Goal: Task Accomplishment & Management: Complete application form

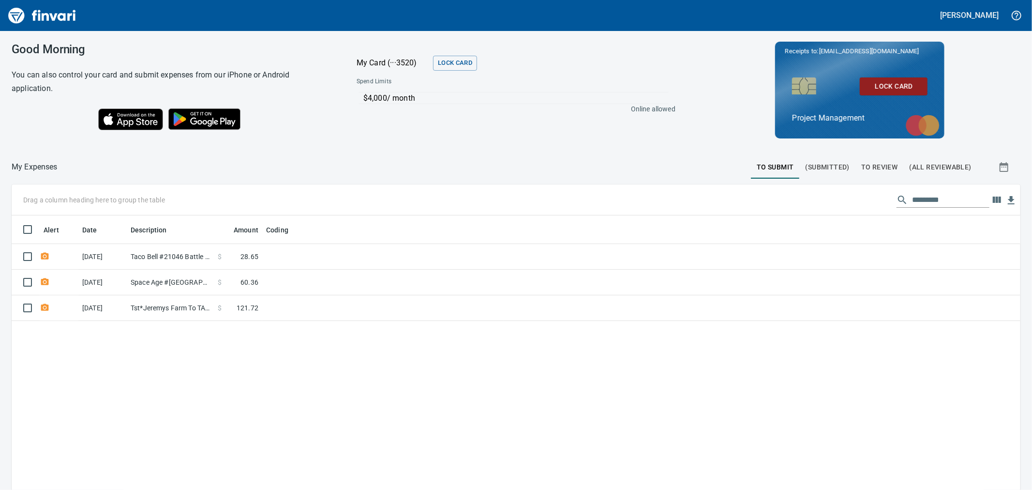
scroll to position [375, 993]
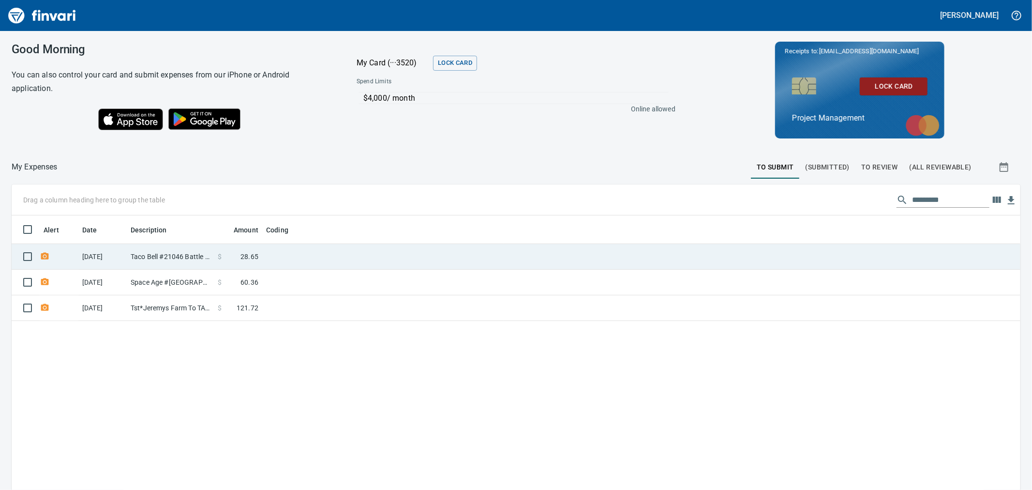
click at [353, 259] on td at bounding box center [383, 257] width 242 height 26
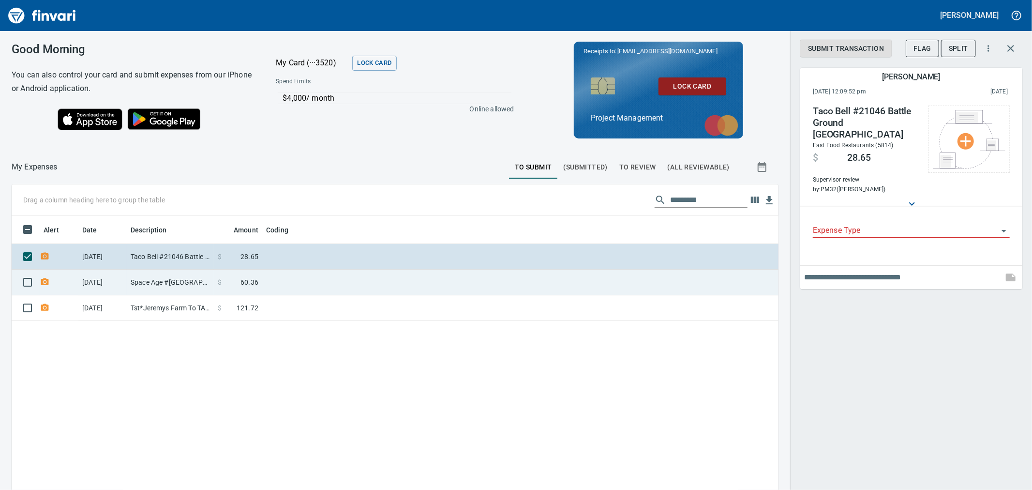
scroll to position [375, 751]
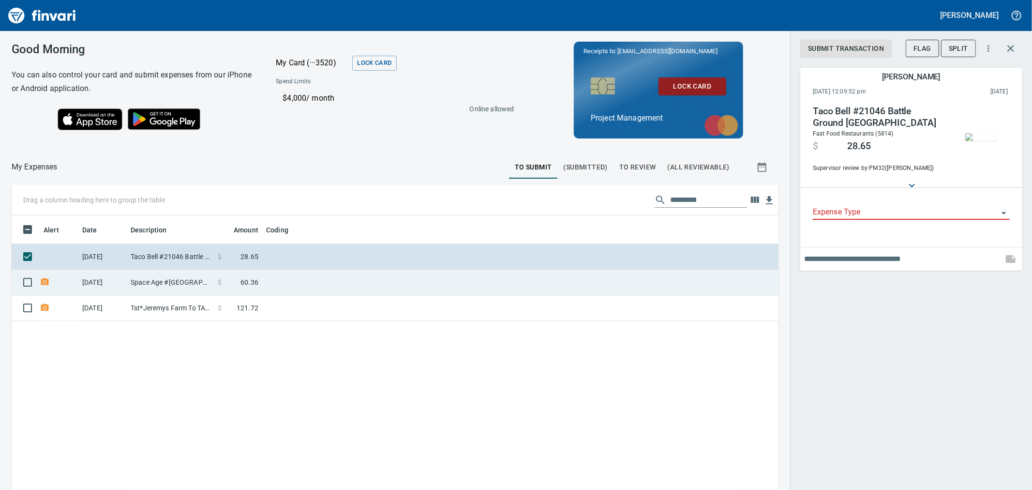
click at [299, 287] on td at bounding box center [383, 283] width 242 height 26
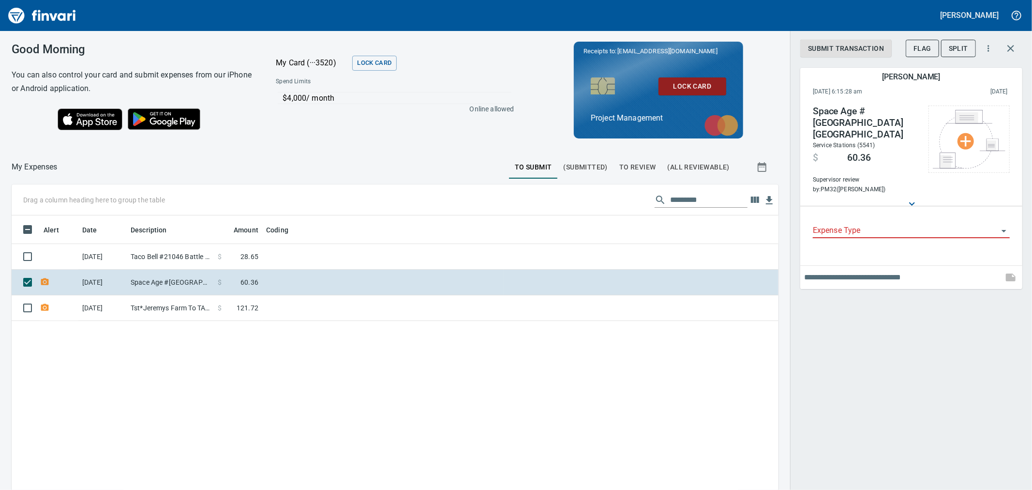
scroll to position [375, 751]
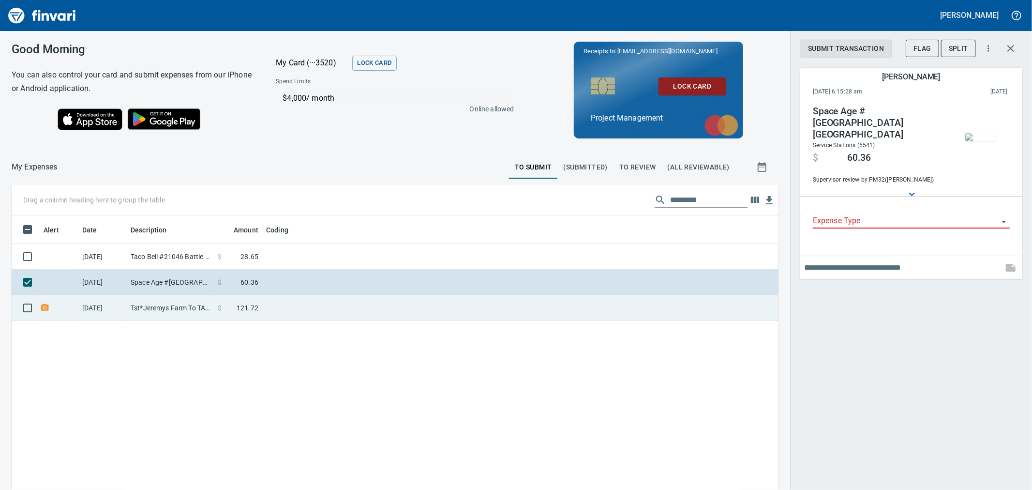
click at [326, 315] on td at bounding box center [383, 308] width 242 height 26
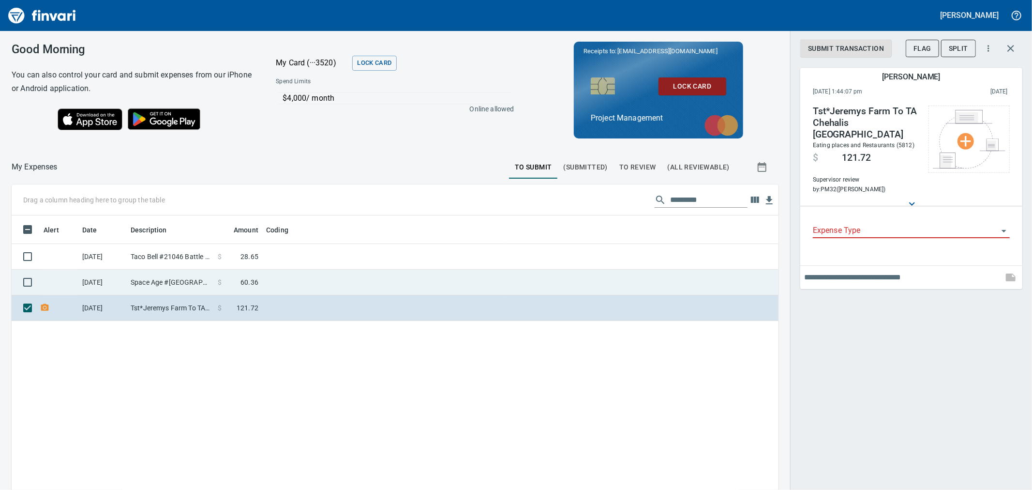
scroll to position [375, 751]
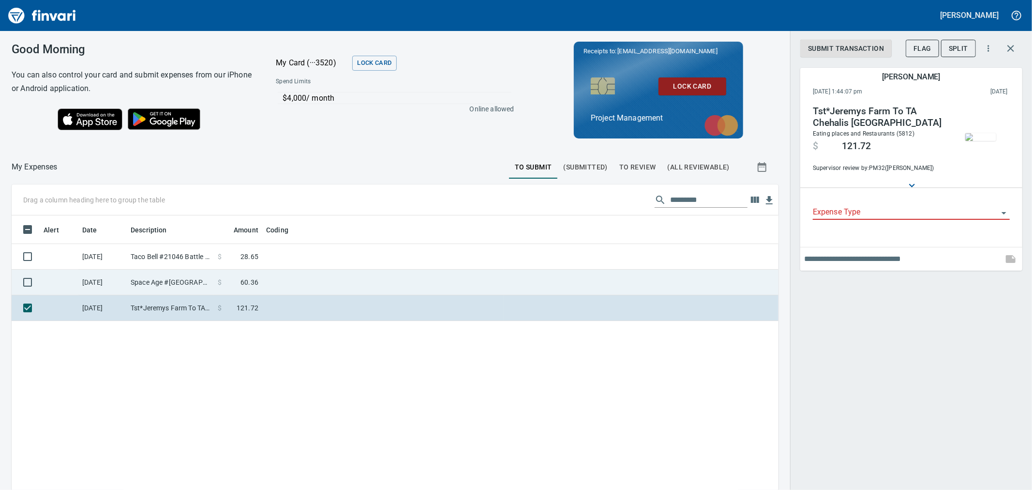
click at [117, 270] on td "[DATE]" at bounding box center [102, 283] width 48 height 26
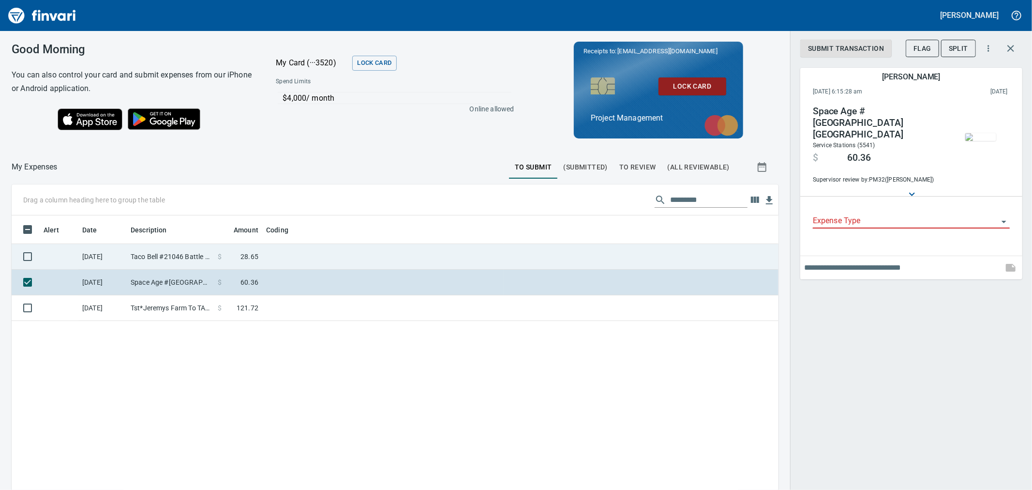
click at [291, 262] on td at bounding box center [383, 257] width 242 height 26
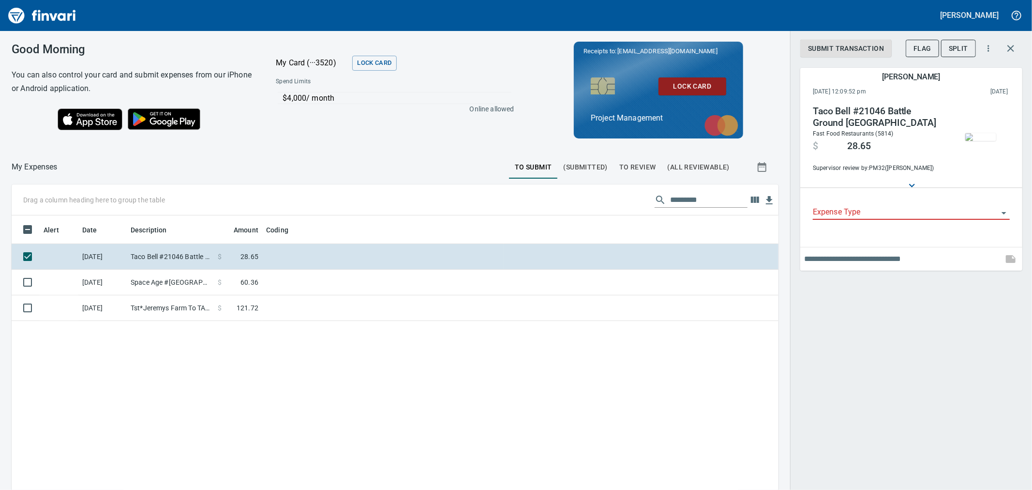
scroll to position [375, 751]
drag, startPoint x: 792, startPoint y: 50, endPoint x: 912, endPoint y: 31, distance: 121.5
click at [911, 35] on div "Submit Transaction Flag Split [PERSON_NAME] [DATE] 12:09:52 pm 2025/09/06 Taco …" at bounding box center [911, 245] width 242 height 490
drag, startPoint x: 789, startPoint y: 37, endPoint x: 430, endPoint y: 75, distance: 361.6
click at [430, 75] on div "Good Morning You can also control your card and submit expenses from our iPhone…" at bounding box center [516, 260] width 1032 height 459
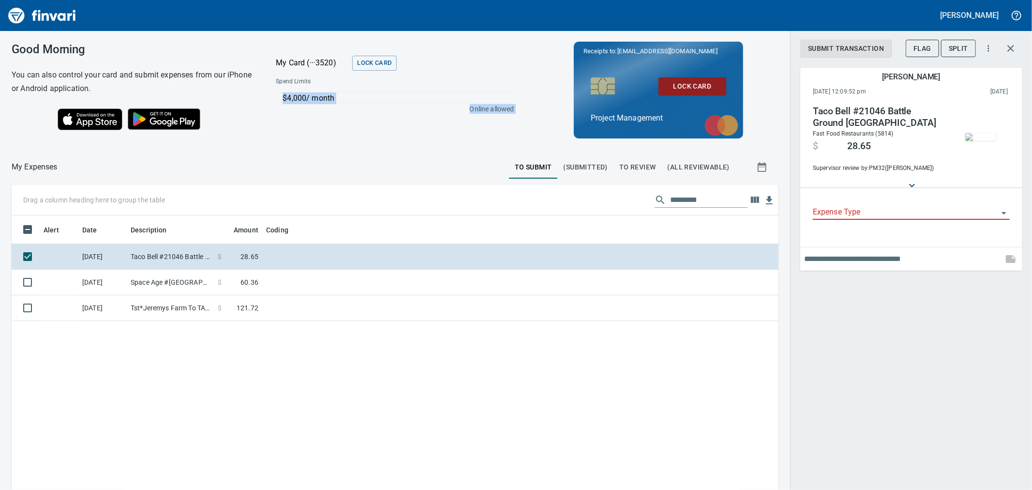
click at [427, 136] on div "Good Morning You can also control your card and submit expenses from our iPhone…" at bounding box center [395, 90] width 790 height 118
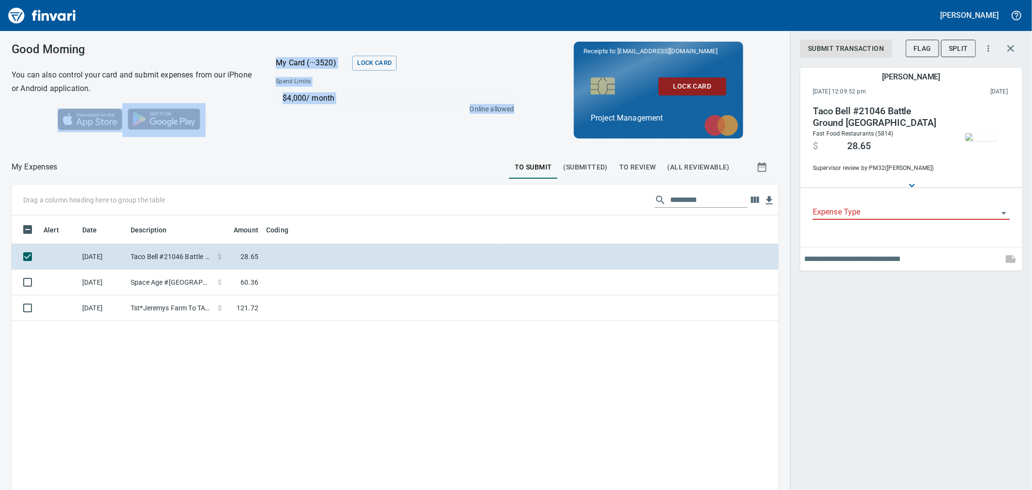
drag, startPoint x: 511, startPoint y: 132, endPoint x: 92, endPoint y: 112, distance: 418.5
click at [92, 116] on div "Good Morning You can also control your card and submit expenses from our iPhone…" at bounding box center [395, 90] width 790 height 118
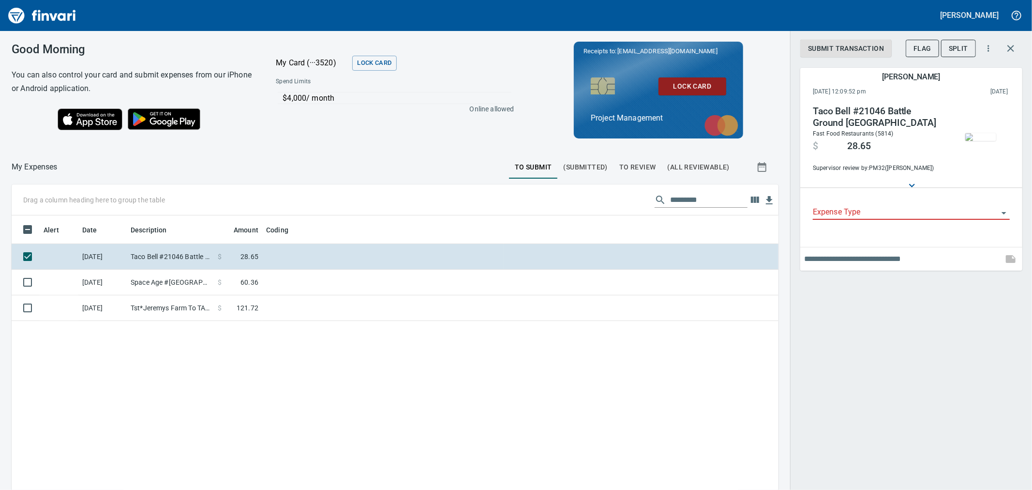
click at [149, 61] on div "Good Morning You can also control your card and submit expenses from our iPhone…" at bounding box center [132, 90] width 240 height 94
drag, startPoint x: 390, startPoint y: 182, endPoint x: 152, endPoint y: 136, distance: 242.1
click at [147, 145] on div "Good Morning You can also control your card and submit expenses from our iPhone…" at bounding box center [516, 260] width 1032 height 459
click at [195, 56] on div "Good Morning You can also control your card and submit expenses from our iPhone…" at bounding box center [132, 90] width 240 height 94
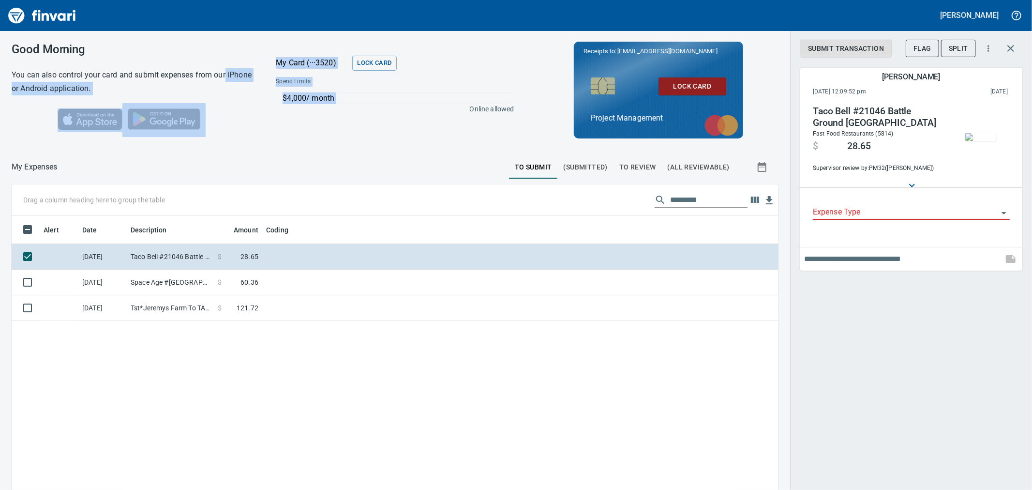
drag, startPoint x: 399, startPoint y: 126, endPoint x: 228, endPoint y: 79, distance: 177.1
click at [229, 79] on div "Good Morning You can also control your card and submit expenses from our iPhone…" at bounding box center [395, 90] width 790 height 118
click at [226, 78] on h6 "You can also control your card and submit expenses from our iPhone or Android a…" at bounding box center [132, 81] width 240 height 27
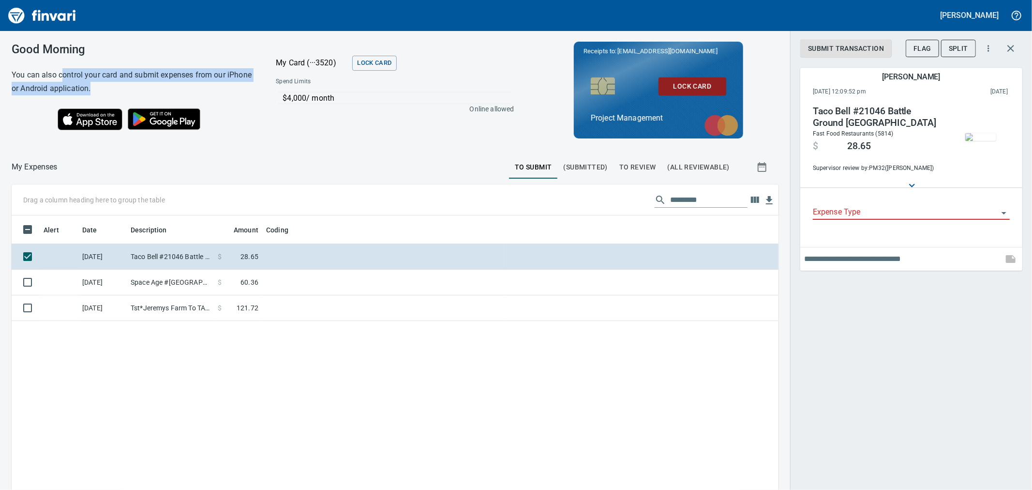
drag, startPoint x: 175, startPoint y: 94, endPoint x: 63, endPoint y: 78, distance: 112.8
click at [63, 78] on h6 "You can also control your card and submit expenses from our iPhone or Android a…" at bounding box center [132, 81] width 240 height 27
click at [171, 52] on h3 "Good Morning" at bounding box center [132, 50] width 240 height 14
drag, startPoint x: 173, startPoint y: 73, endPoint x: 26, endPoint y: 64, distance: 147.8
click at [25, 63] on div "Good Morning You can also control your card and submit expenses from our iPhone…" at bounding box center [132, 90] width 240 height 94
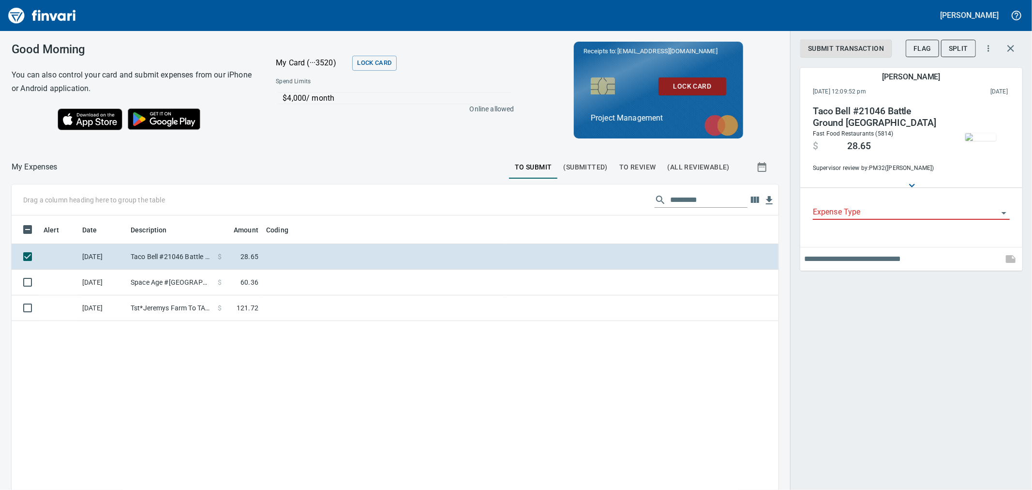
click at [274, 55] on div "My Card (···3520) Lock Card" at bounding box center [394, 62] width 263 height 27
drag, startPoint x: 756, startPoint y: 86, endPoint x: 493, endPoint y: 44, distance: 266.5
click at [503, 45] on div "Good Morning You can also control your card and submit expenses from our iPhone…" at bounding box center [395, 90] width 790 height 118
click at [491, 44] on div "Good Morning You can also control your card and submit expenses from our iPhone…" at bounding box center [395, 90] width 790 height 118
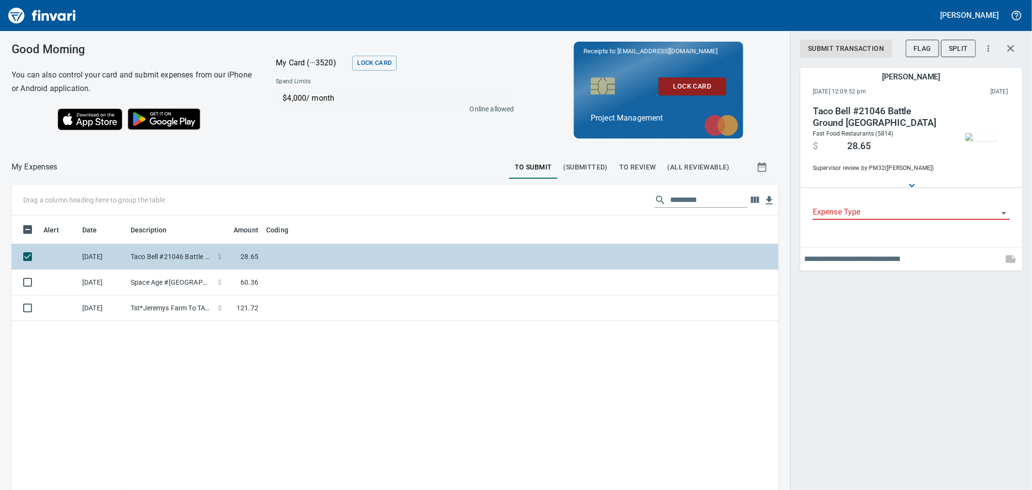
click at [298, 250] on td at bounding box center [383, 257] width 242 height 26
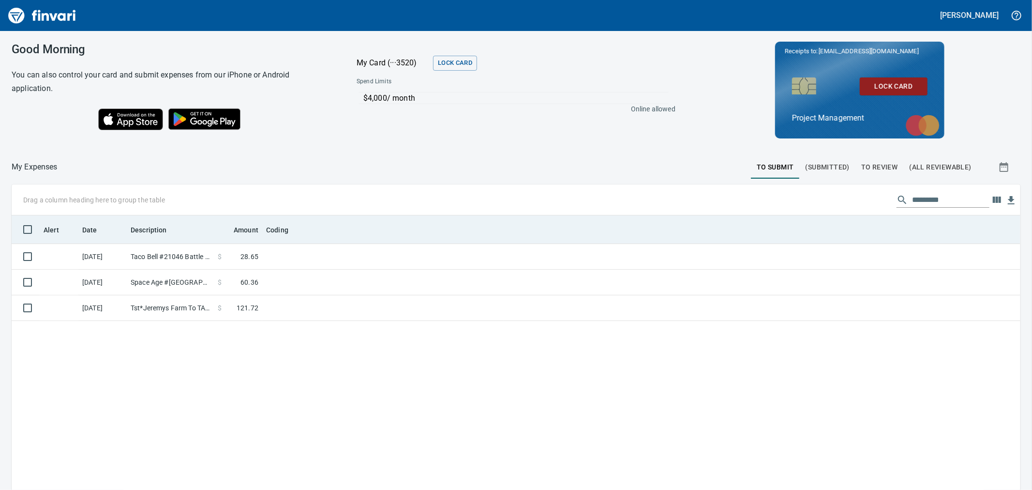
scroll to position [375, 993]
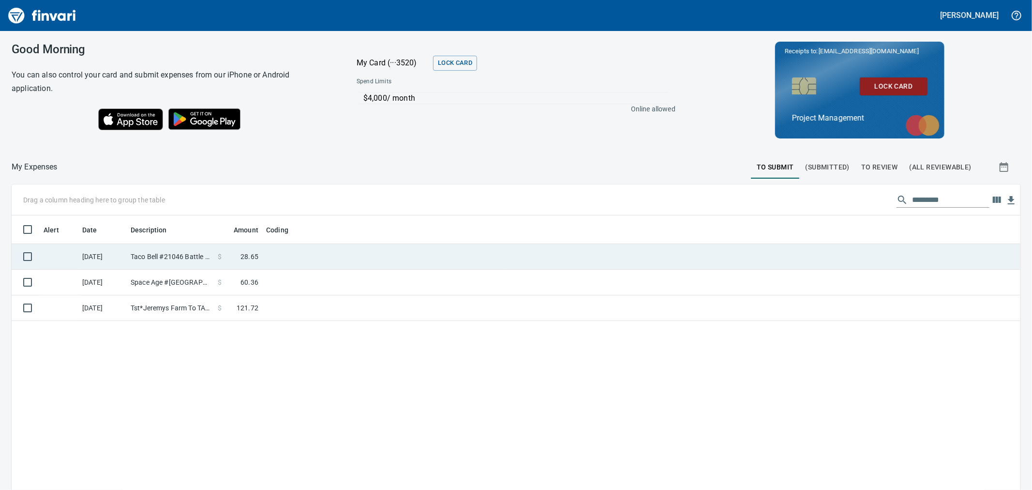
click at [357, 252] on td at bounding box center [383, 257] width 242 height 26
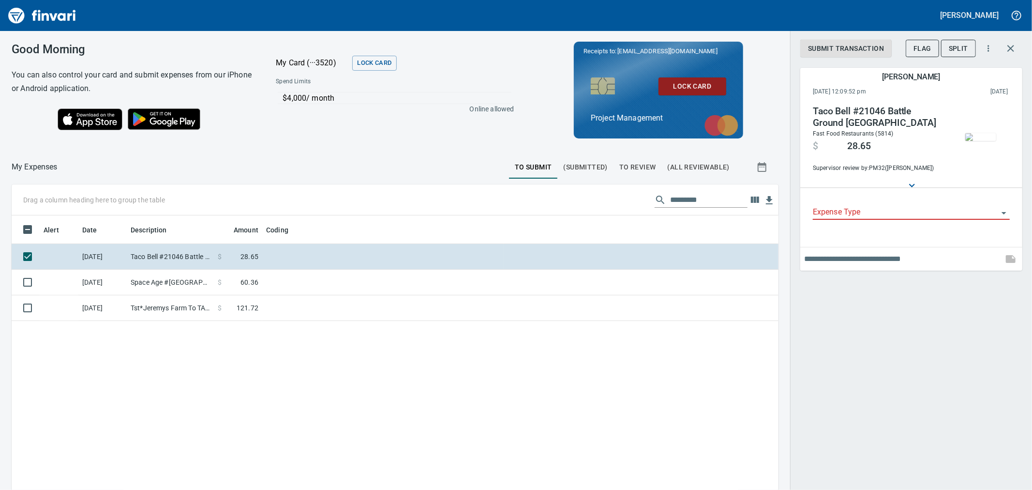
scroll to position [375, 751]
click at [873, 219] on div at bounding box center [911, 213] width 197 height 14
click at [894, 222] on div "Expense Type" at bounding box center [911, 213] width 197 height 30
click at [1004, 217] on icon "Open" at bounding box center [1004, 213] width 12 height 12
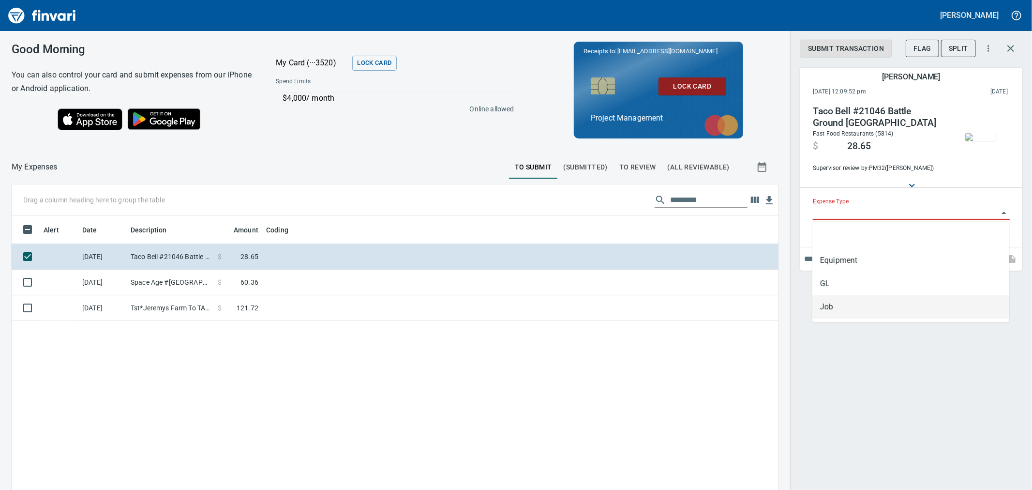
click at [887, 299] on li "Job" at bounding box center [910, 306] width 197 height 23
type input "***"
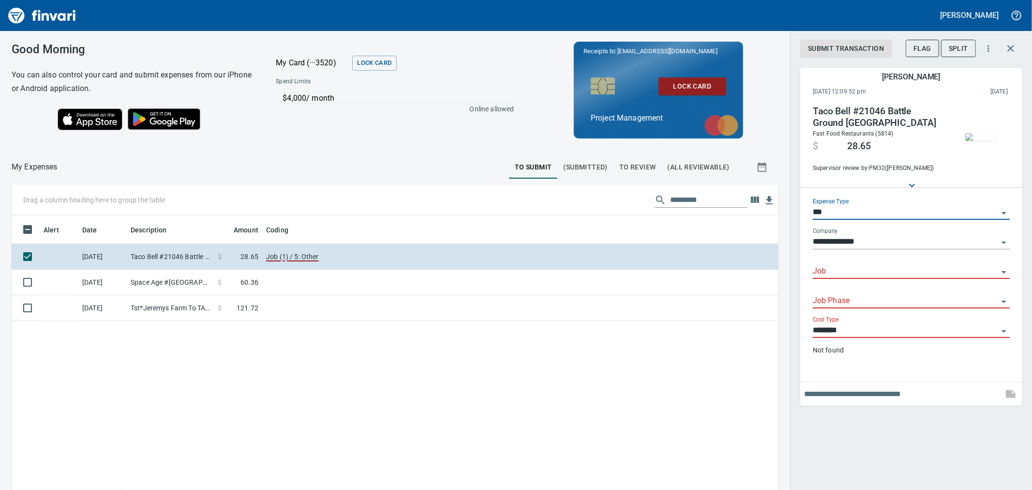
click at [869, 276] on input "Job" at bounding box center [905, 272] width 185 height 14
click at [912, 300] on li "252007.: [PERSON_NAME] Taxiway A West Rehabilitation" at bounding box center [910, 296] width 197 height 23
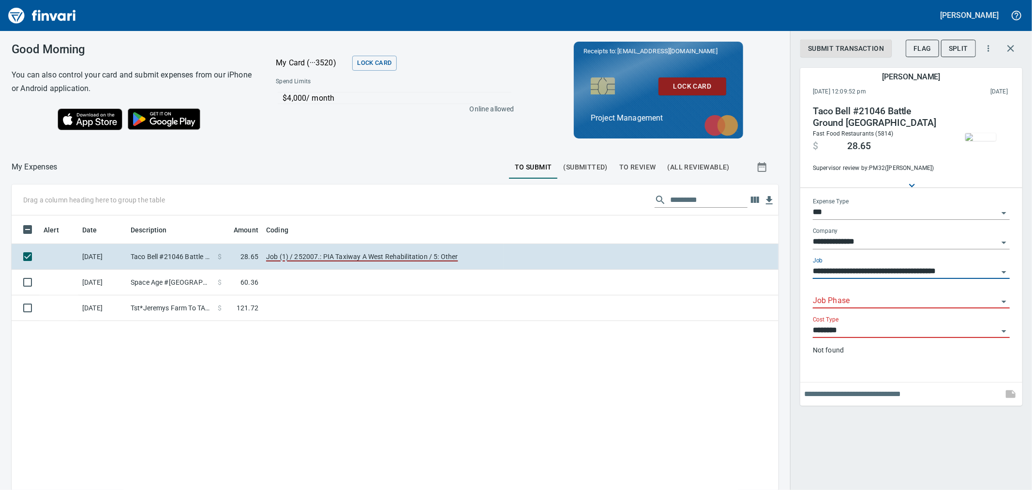
type input "**********"
click at [901, 302] on input "Job Phase" at bounding box center [905, 301] width 185 height 14
click at [922, 328] on li "14. . 100: Team Meetings" at bounding box center [910, 325] width 197 height 23
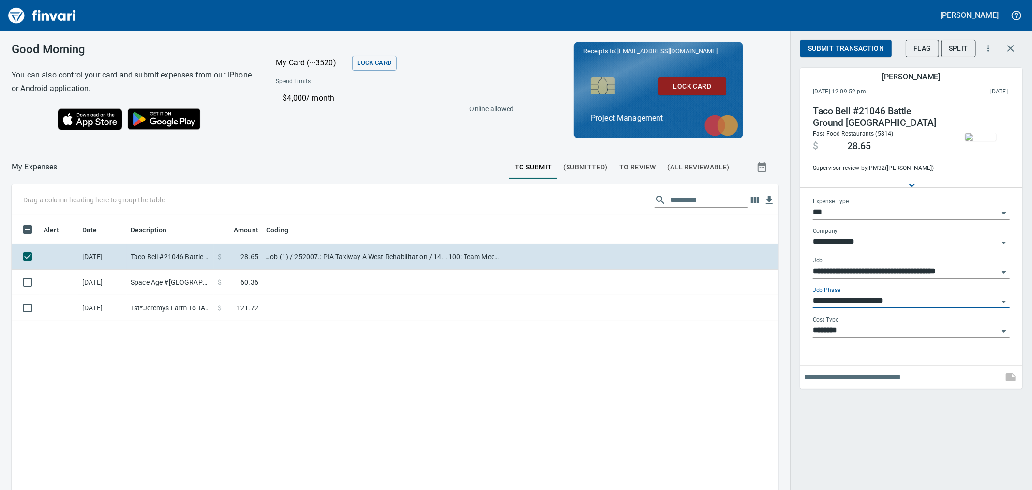
type input "**********"
click at [915, 381] on input "text" at bounding box center [901, 376] width 195 height 15
type input "**********"
click at [1017, 384] on button "button" at bounding box center [1010, 376] width 23 height 23
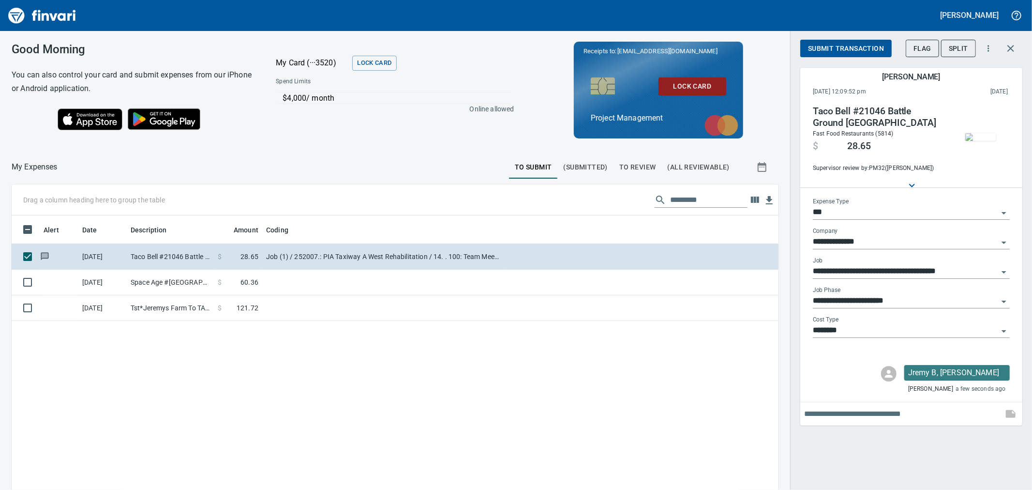
click at [843, 54] on button "Submit Transaction" at bounding box center [845, 49] width 91 height 18
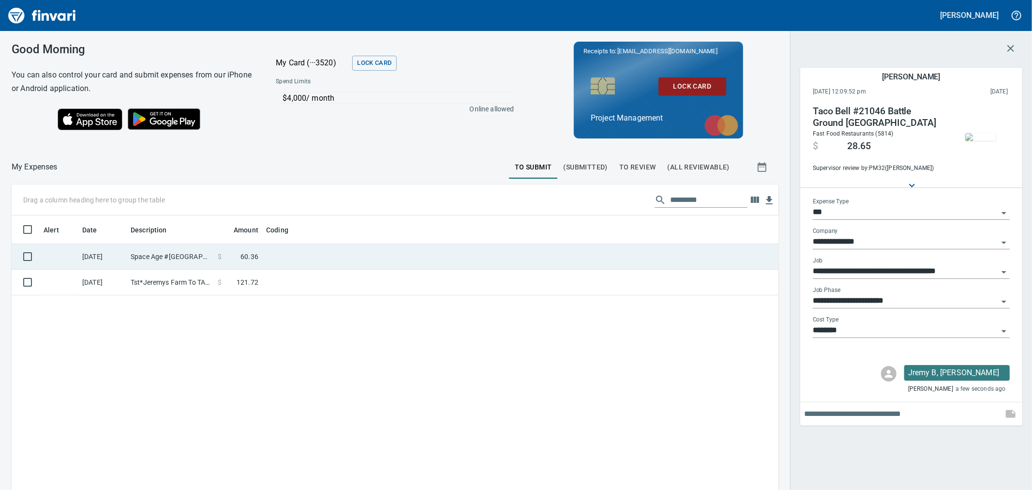
click at [315, 259] on td at bounding box center [383, 257] width 242 height 26
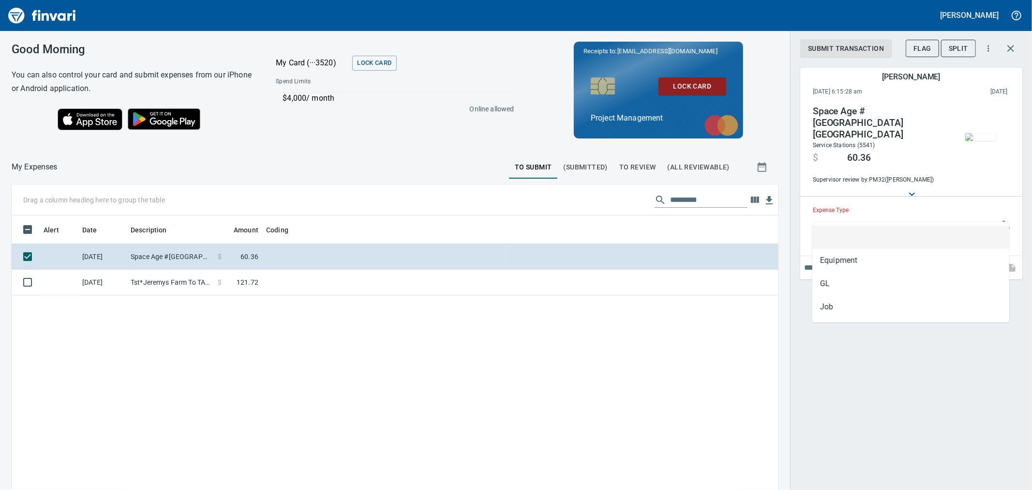
click at [865, 207] on div "Expense Type" at bounding box center [911, 218] width 197 height 22
click at [884, 305] on li "Job" at bounding box center [910, 306] width 197 height 23
type input "***"
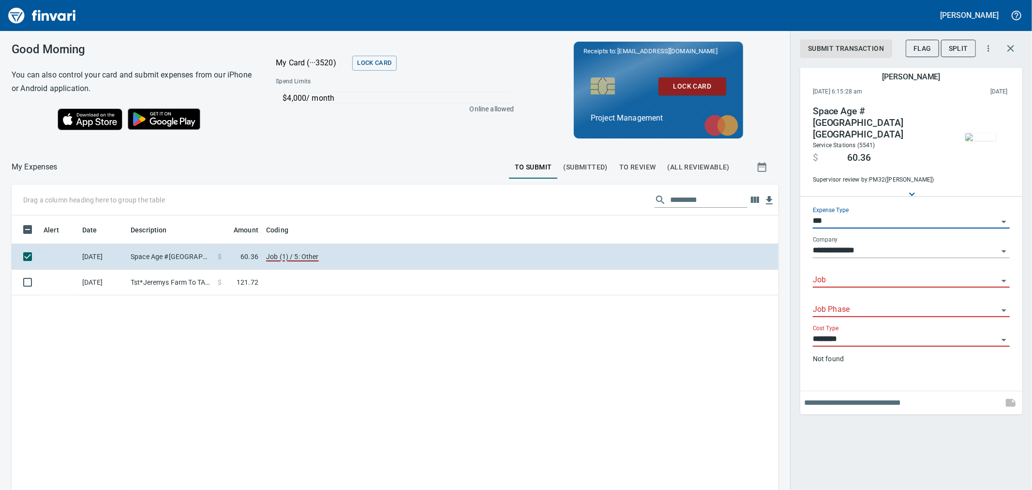
click at [870, 282] on div "Job" at bounding box center [911, 281] width 197 height 30
drag, startPoint x: 873, startPoint y: 272, endPoint x: 867, endPoint y: 270, distance: 7.0
click at [874, 273] on input "Job" at bounding box center [905, 280] width 185 height 14
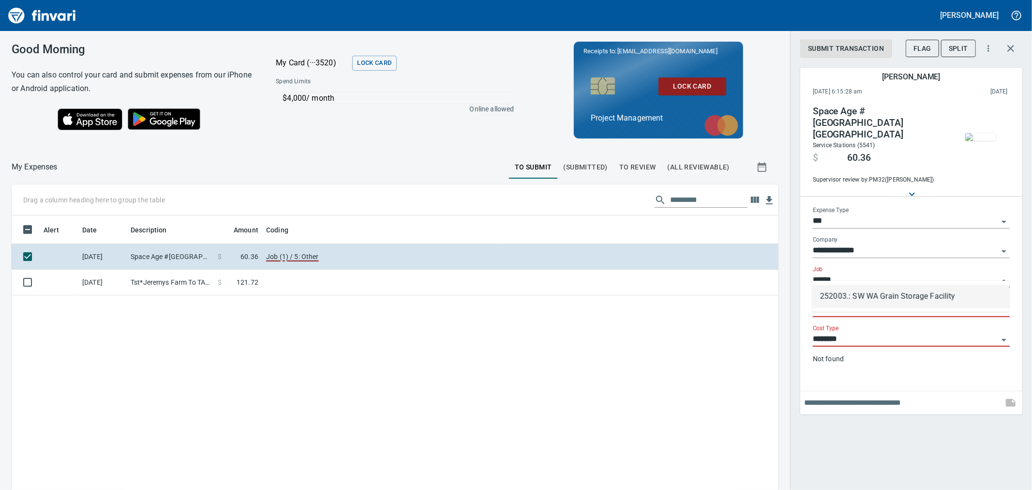
click at [888, 299] on li "252003.: SW WA Grain Storage Facility" at bounding box center [910, 296] width 197 height 23
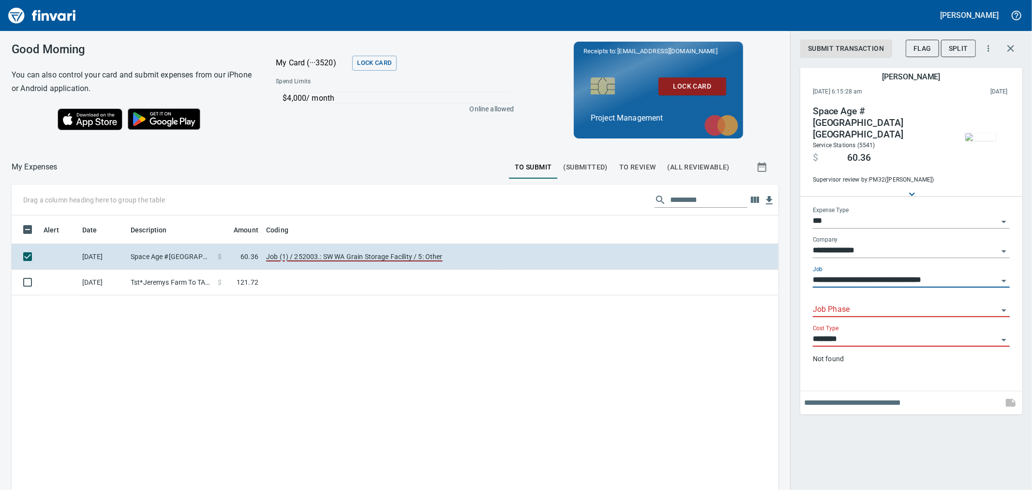
type input "**********"
click at [886, 303] on input "Job Phase" at bounding box center [905, 310] width 185 height 14
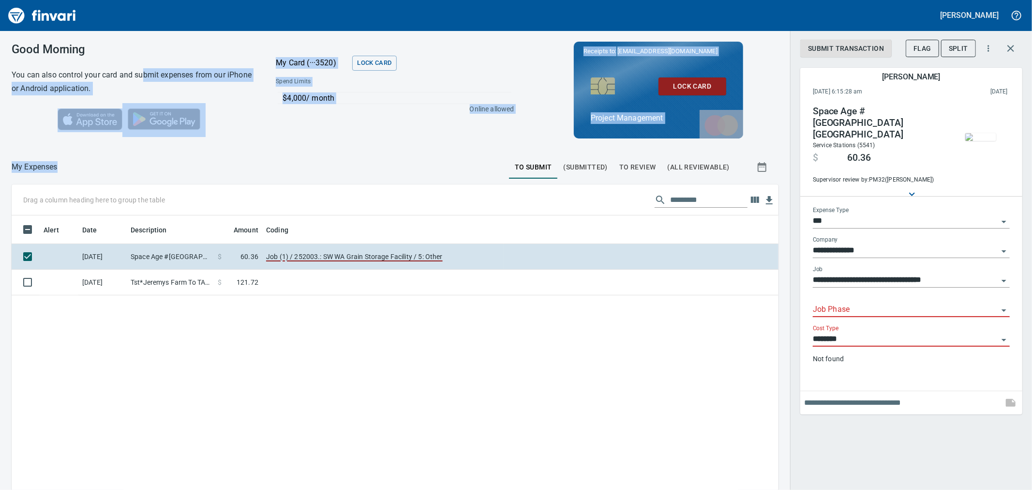
drag, startPoint x: 323, startPoint y: 152, endPoint x: 186, endPoint y: 81, distance: 154.3
click at [143, 70] on div "**********" at bounding box center [516, 260] width 1032 height 459
click at [247, 142] on div "Good Morning You can also control your card and submit expenses from our iPhone…" at bounding box center [131, 90] width 263 height 118
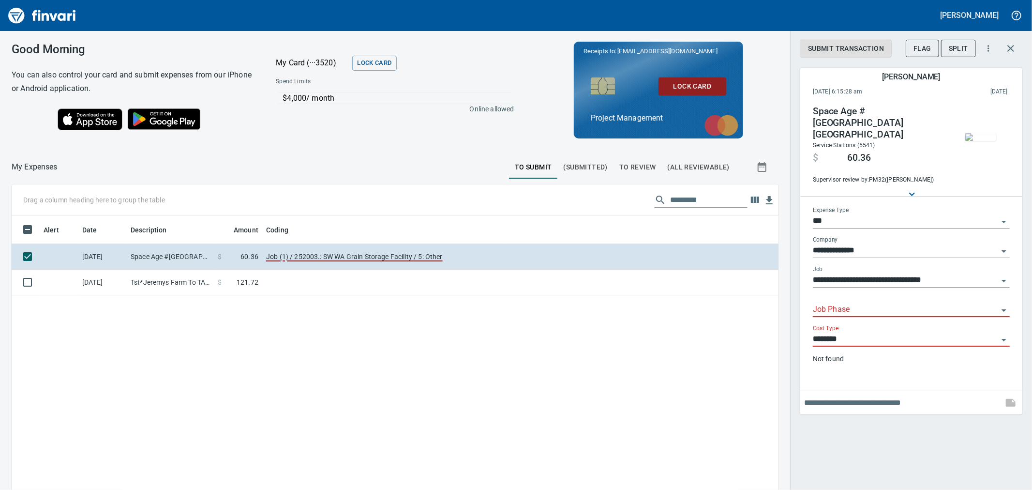
click at [440, 367] on div "Alert Date Description Amount Coding [DATE] Space Age #202 [GEOGRAPHIC_DATA] [G…" at bounding box center [395, 406] width 767 height 383
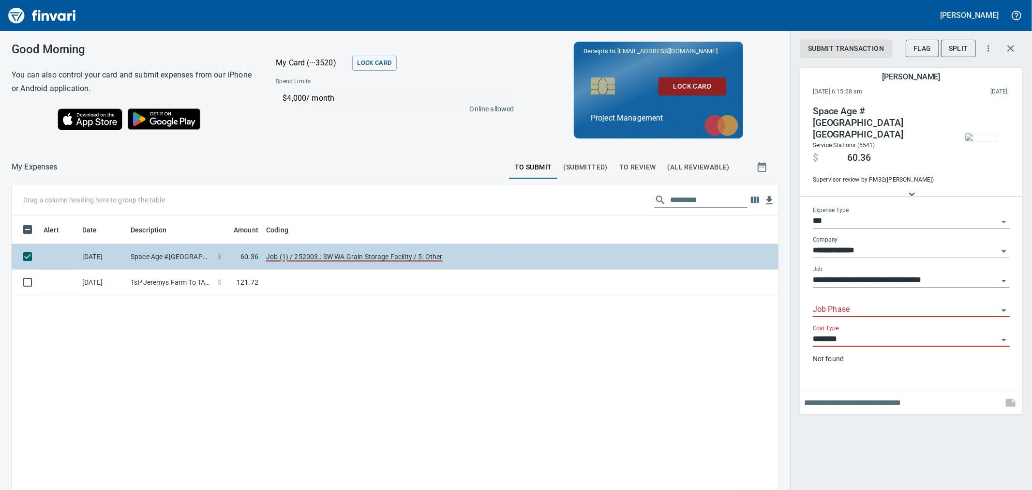
click at [476, 253] on td "Job (1) / 252003.: SW WA Grain Storage Facility / 5: Other" at bounding box center [383, 257] width 242 height 26
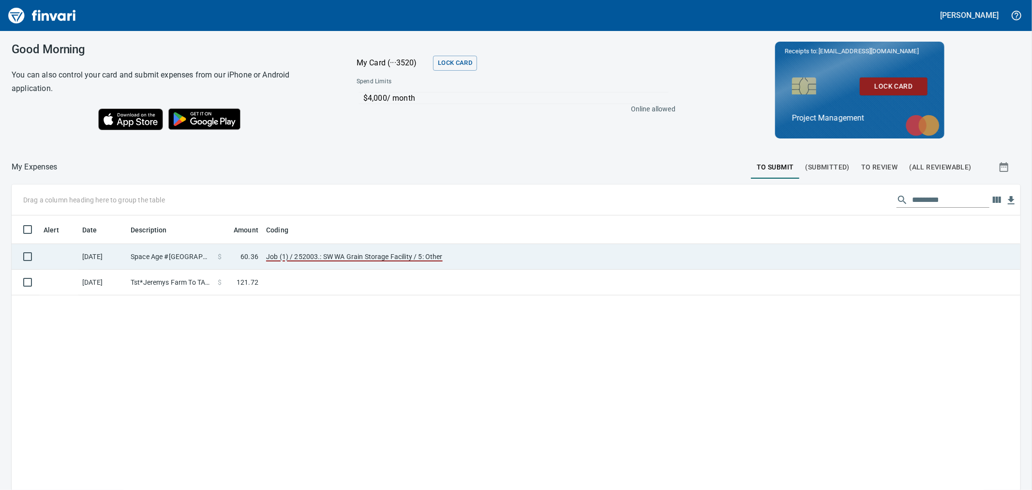
scroll to position [1, 1]
click at [502, 266] on td "Job (1) / 252003.: SW WA Grain Storage Facility / 5: Other" at bounding box center [383, 257] width 242 height 26
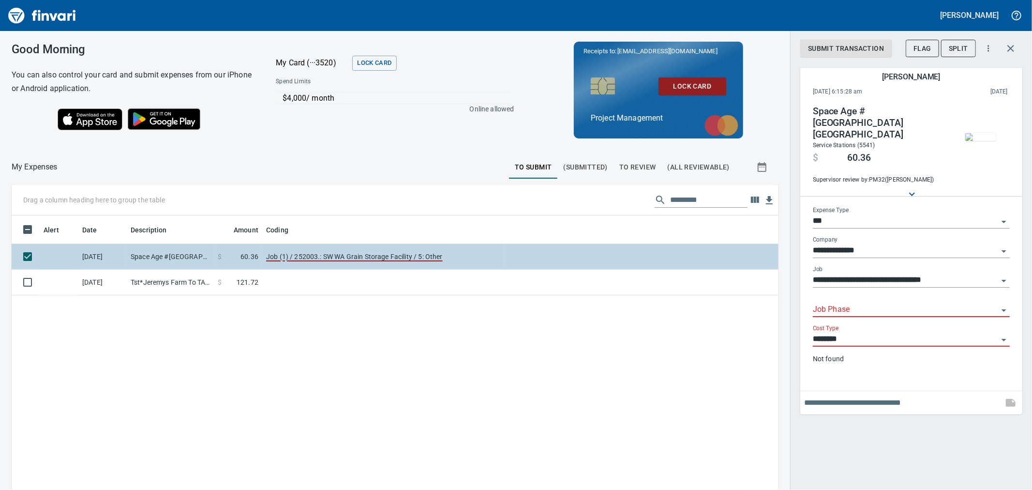
scroll to position [375, 751]
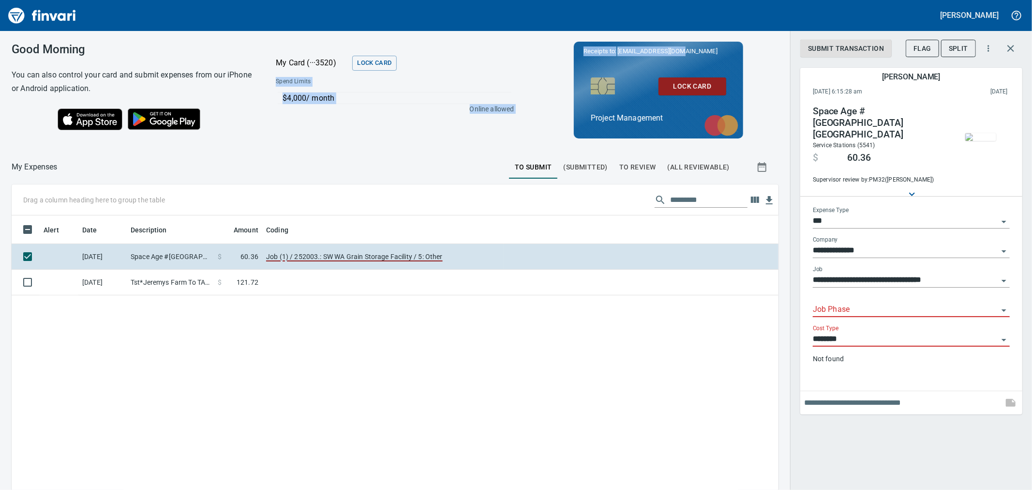
drag, startPoint x: 692, startPoint y: 49, endPoint x: 501, endPoint y: 48, distance: 191.1
click at [502, 48] on div "Good Morning You can also control your card and submit expenses from our iPhone…" at bounding box center [395, 90] width 790 height 118
click at [501, 49] on div "My Card (···3520) Lock Card" at bounding box center [394, 62] width 263 height 27
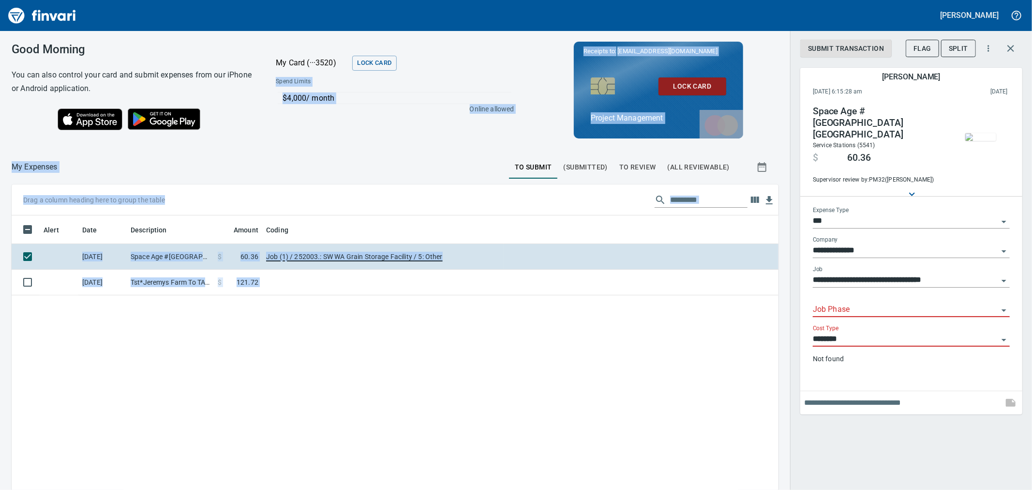
drag, startPoint x: 486, startPoint y: 67, endPoint x: 781, endPoint y: 65, distance: 295.7
click at [784, 65] on div "**********" at bounding box center [516, 260] width 1032 height 459
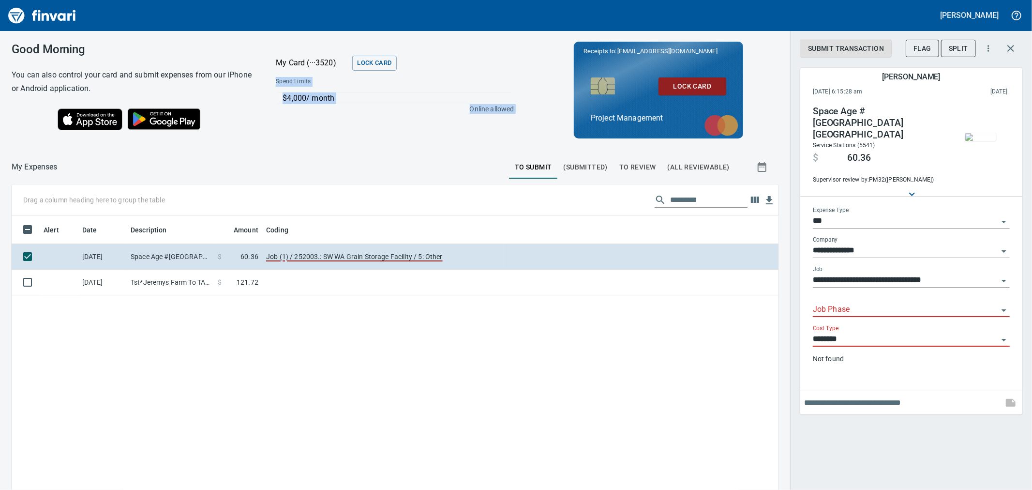
click at [781, 65] on div "Receipts to: [EMAIL_ADDRESS][DOMAIN_NAME] Lock Card Project Management" at bounding box center [658, 90] width 263 height 105
click at [886, 303] on input "Job Phase" at bounding box center [905, 310] width 185 height 14
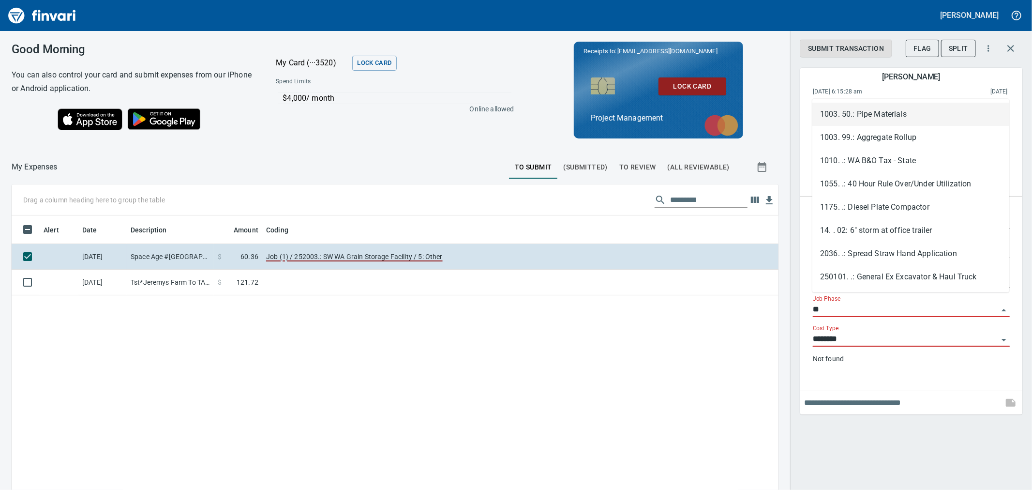
type input "*"
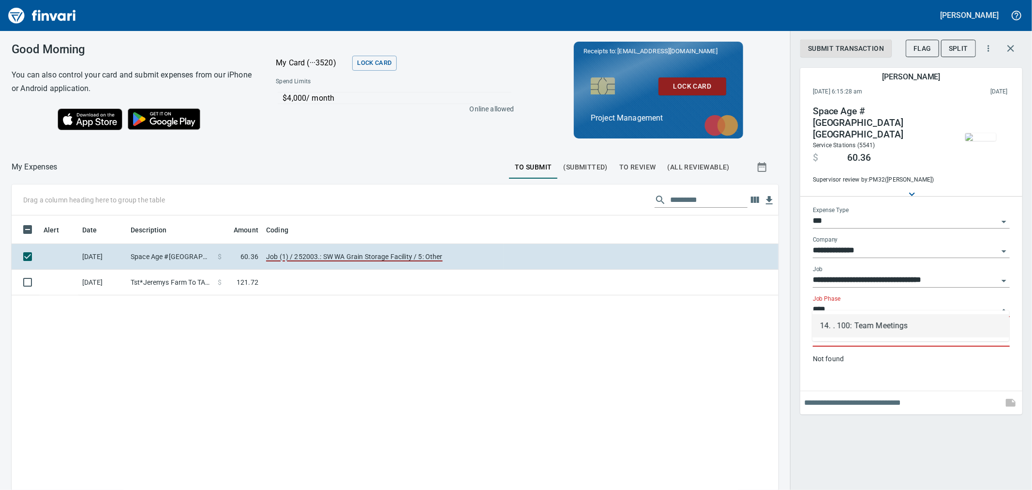
click at [886, 323] on li "14. . 100: Team Meetings" at bounding box center [910, 325] width 197 height 23
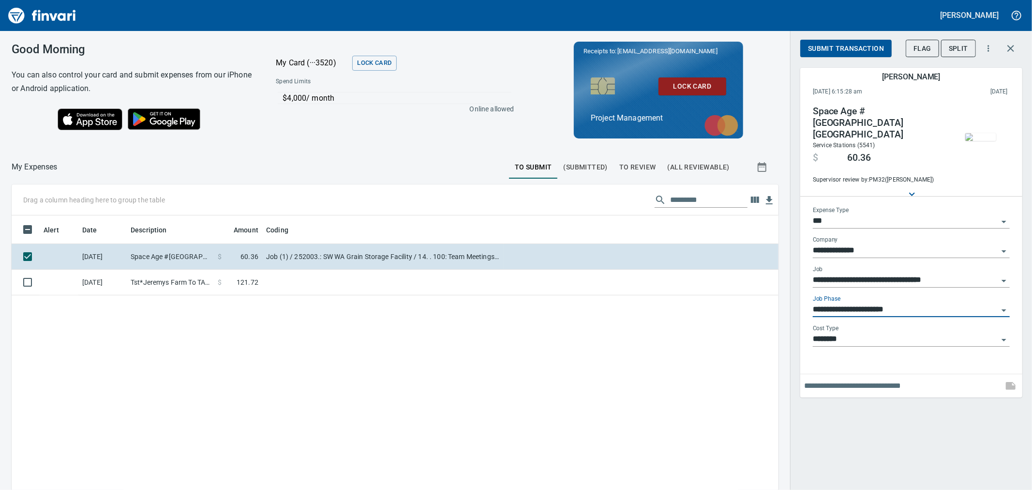
type input "**********"
click at [894, 378] on input "text" at bounding box center [901, 385] width 195 height 15
type input "*"
type input "**********"
click at [1009, 382] on icon "button" at bounding box center [1011, 386] width 10 height 8
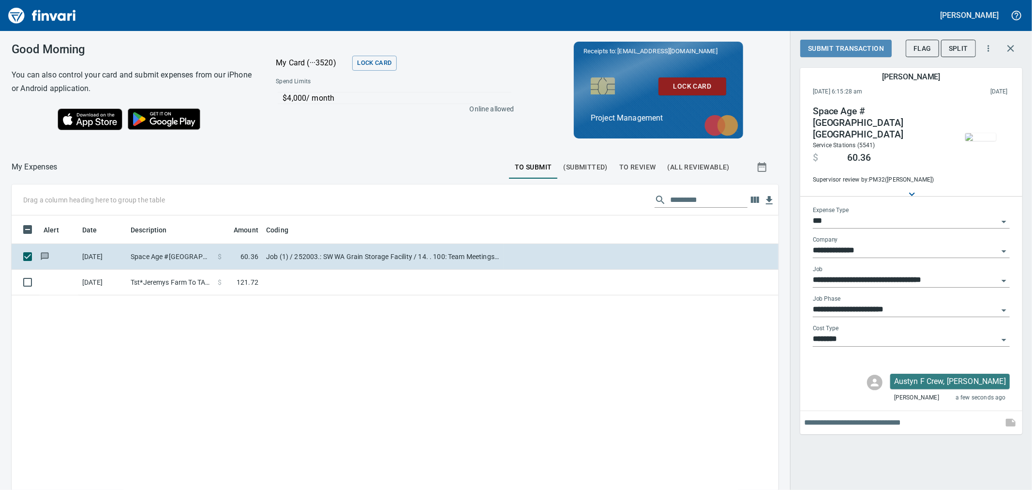
click at [863, 54] on button "Submit Transaction" at bounding box center [845, 49] width 91 height 18
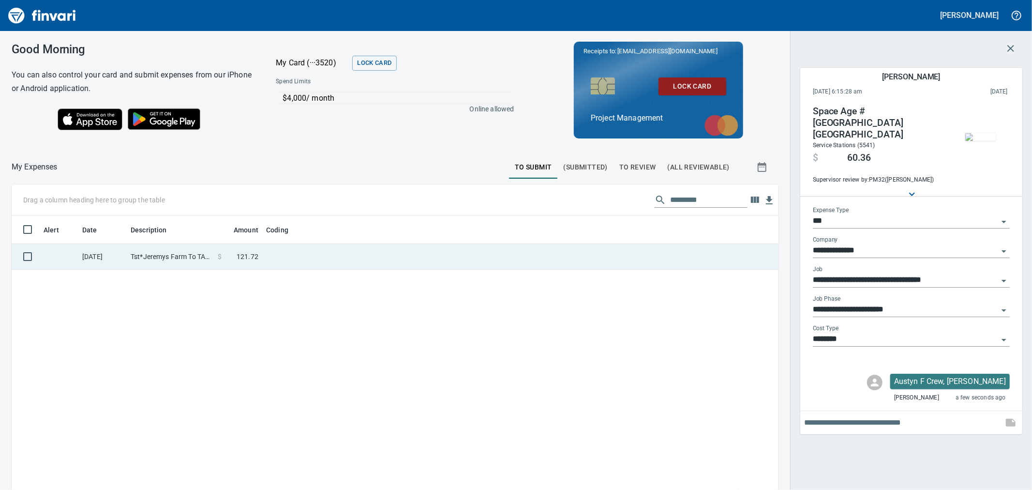
click at [322, 251] on td at bounding box center [383, 257] width 242 height 26
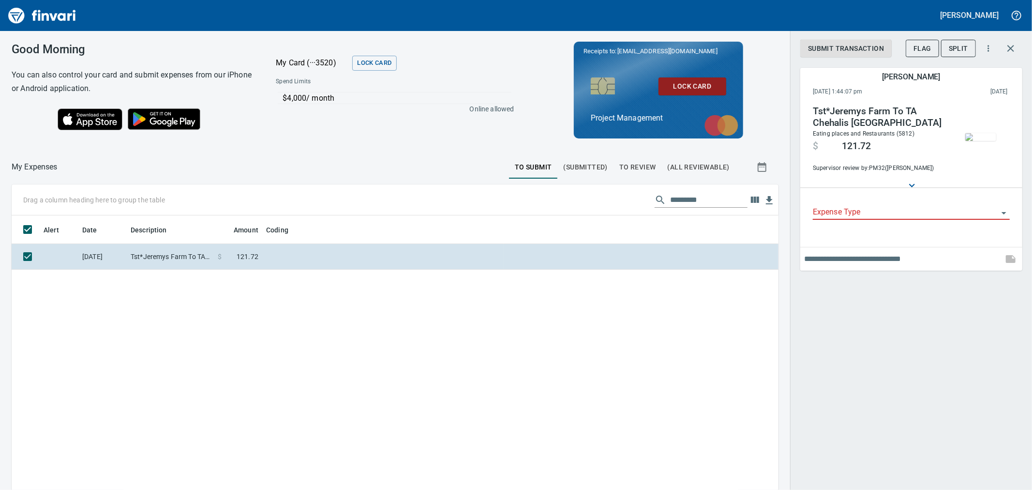
click at [868, 220] on div "Expense Type" at bounding box center [911, 213] width 197 height 30
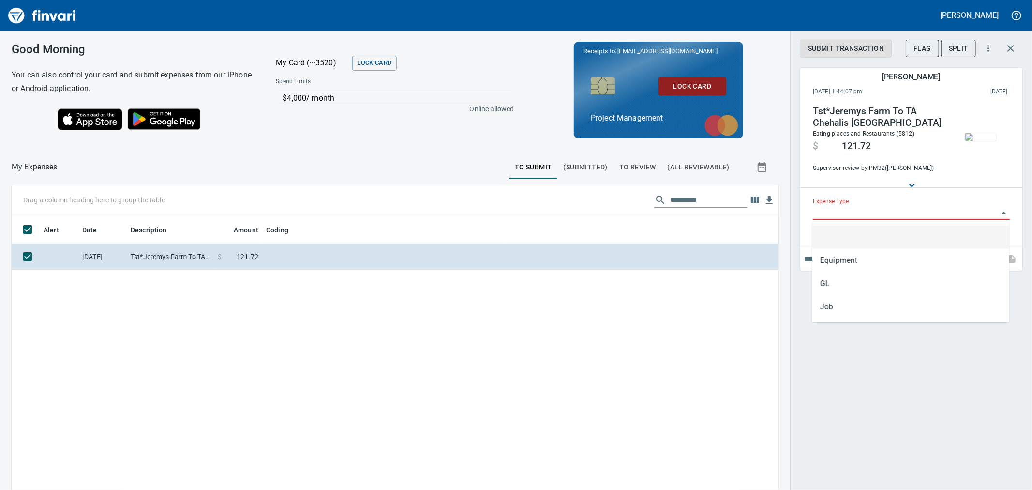
click at [884, 211] on input "Expense Type" at bounding box center [905, 213] width 185 height 14
click at [873, 308] on li "Job" at bounding box center [910, 306] width 197 height 23
type input "***"
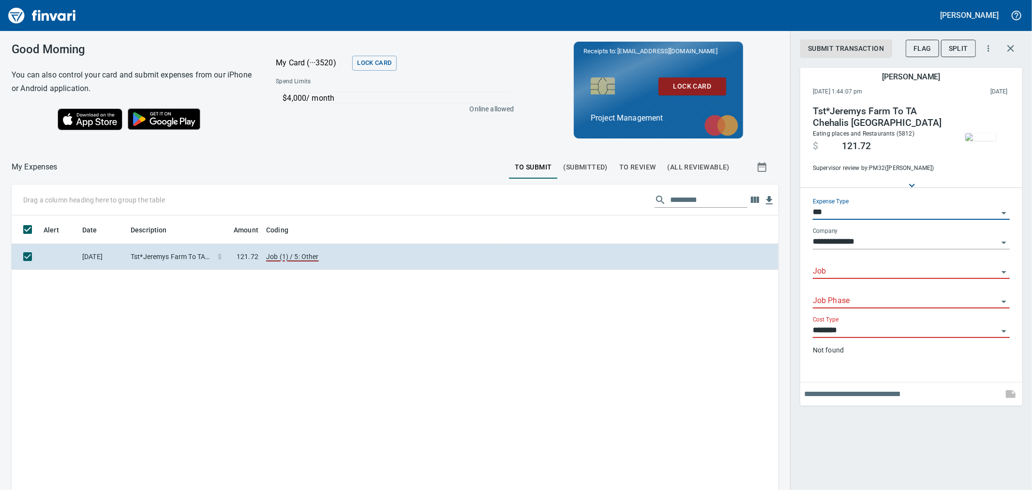
click at [928, 271] on input "Job" at bounding box center [905, 272] width 185 height 14
click at [941, 296] on li "252003.: SW WA Grain Storage Facility" at bounding box center [910, 296] width 197 height 23
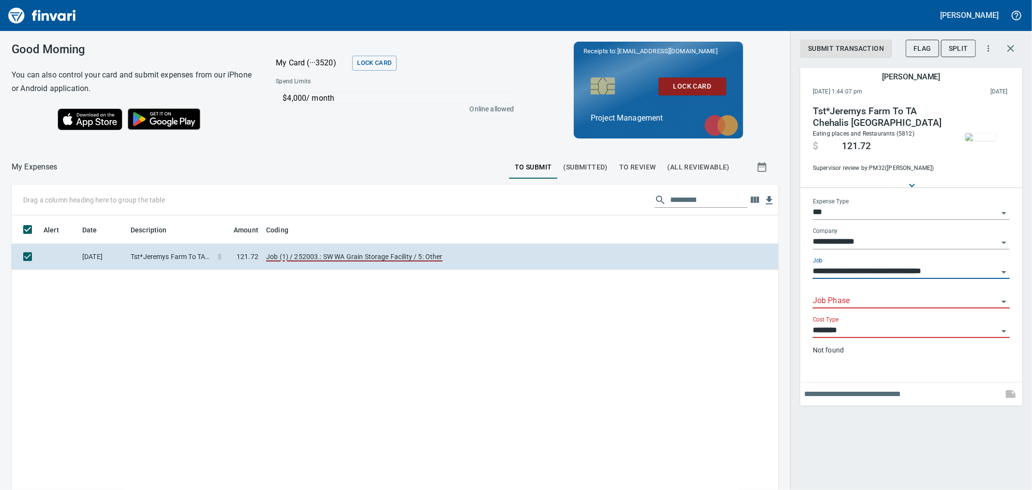
type input "**********"
click at [922, 298] on input "Job Phase" at bounding box center [905, 301] width 185 height 14
click at [931, 328] on li "14. . 100: Team Meetings" at bounding box center [910, 325] width 197 height 23
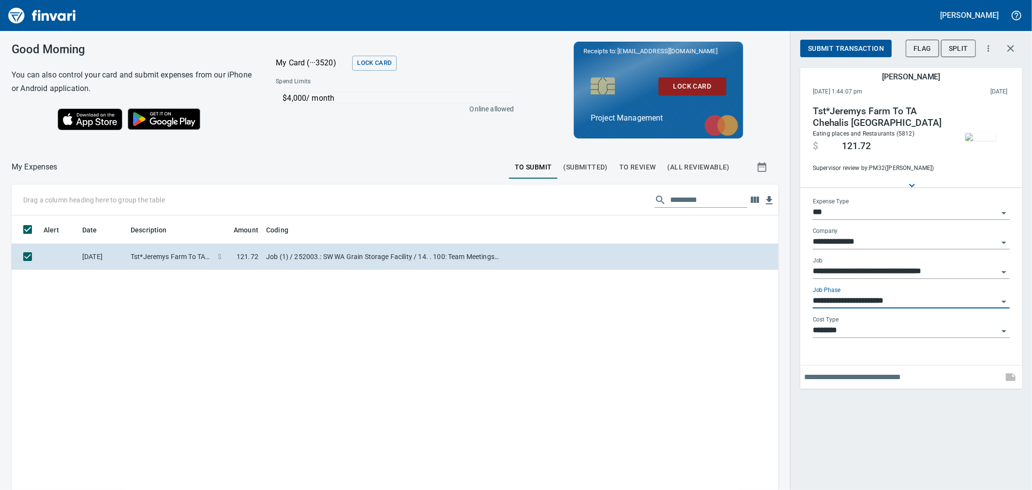
type input "**********"
drag, startPoint x: 930, startPoint y: 391, endPoint x: 931, endPoint y: 398, distance: 6.8
click at [931, 398] on div "**********" at bounding box center [911, 245] width 242 height 490
click at [932, 372] on input "text" at bounding box center [901, 376] width 195 height 15
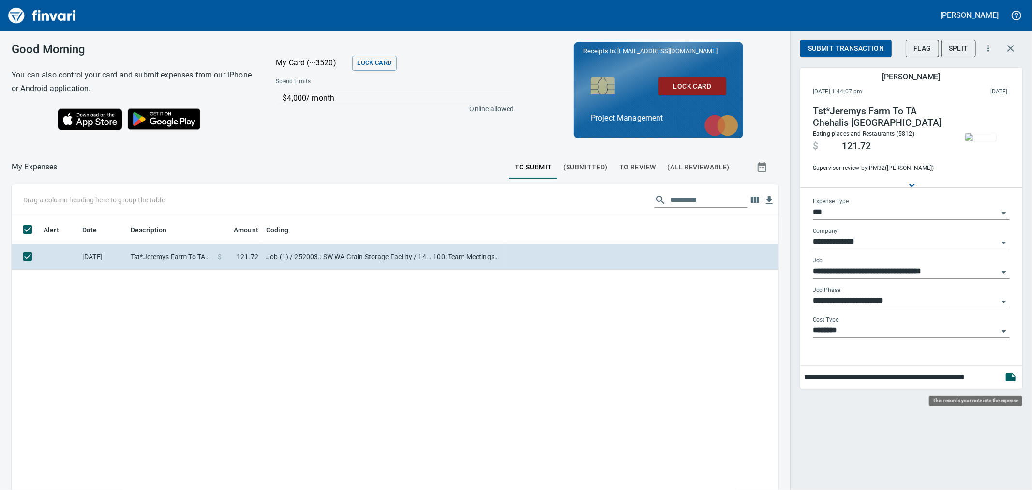
type input "**********"
click at [1011, 374] on icon "button" at bounding box center [1011, 377] width 10 height 8
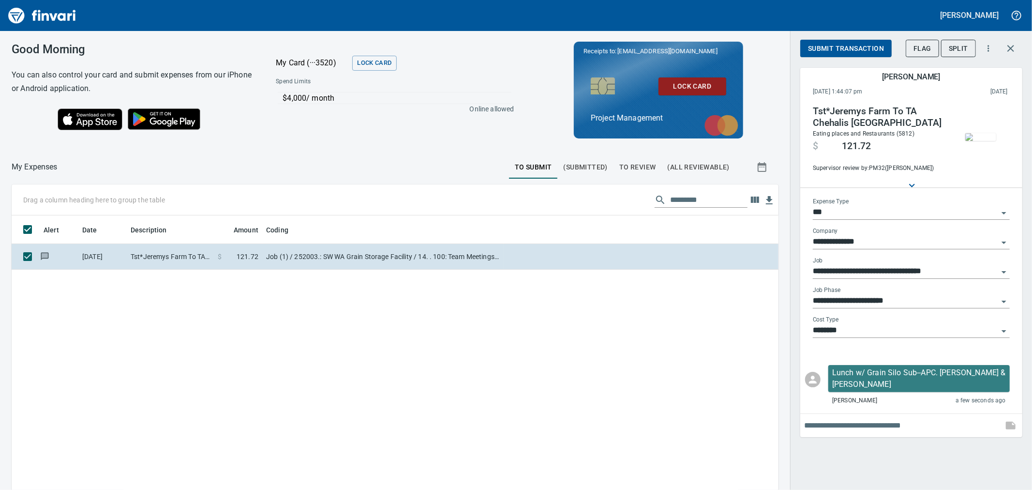
click at [852, 43] on span "Submit Transaction" at bounding box center [846, 49] width 76 height 12
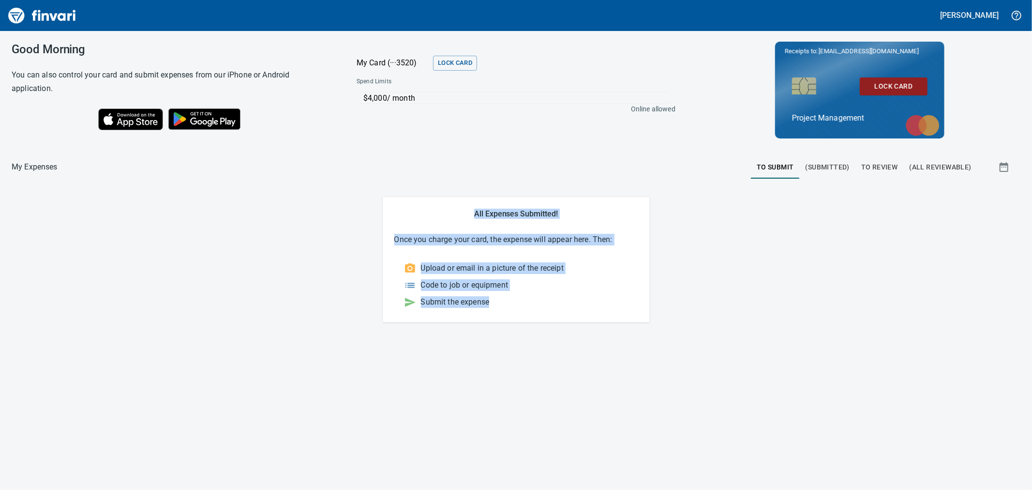
drag, startPoint x: 724, startPoint y: 473, endPoint x: 378, endPoint y: 169, distance: 459.8
click at [378, 169] on div "Good Morning You can also control your card and submit expenses from our iPhone…" at bounding box center [516, 260] width 1032 height 459
click at [319, 260] on main "All Expenses Submitted! Once you charge your card, the expense will appear here…" at bounding box center [516, 259] width 1009 height 125
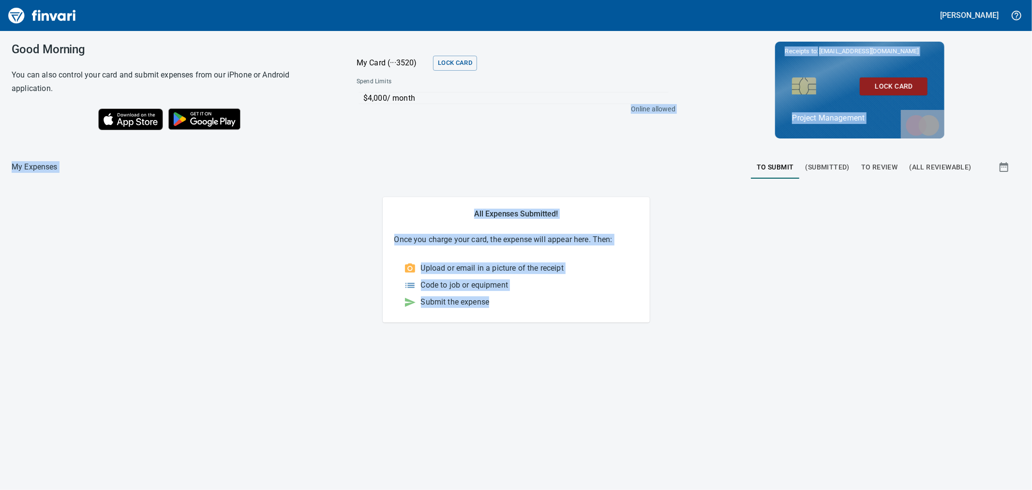
drag, startPoint x: 694, startPoint y: 307, endPoint x: 363, endPoint y: 125, distance: 377.9
click at [363, 125] on div "Good Morning You can also control your card and submit expenses from our iPhone…" at bounding box center [516, 260] width 1032 height 459
click at [237, 259] on main "All Expenses Submitted! Once you charge your card, the expense will appear here…" at bounding box center [516, 259] width 1009 height 125
click at [656, 366] on div "Good Morning You can also control your card and submit expenses from our iPhone…" at bounding box center [516, 260] width 1032 height 459
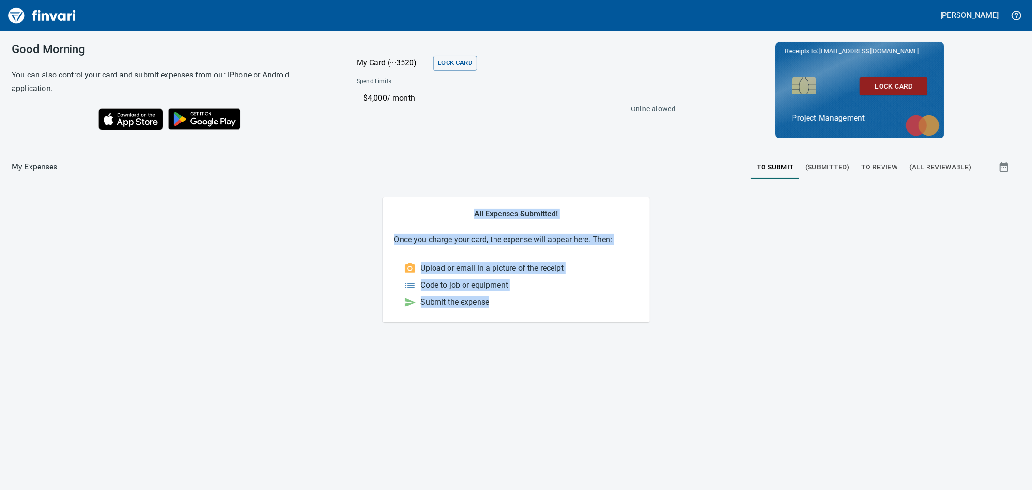
drag, startPoint x: 662, startPoint y: 337, endPoint x: 369, endPoint y: 185, distance: 330.3
click at [369, 185] on div "Good Morning You can also control your card and submit expenses from our iPhone…" at bounding box center [516, 260] width 1032 height 459
click at [363, 227] on main "All Expenses Submitted! Once you charge your card, the expense will appear here…" at bounding box center [516, 259] width 1009 height 125
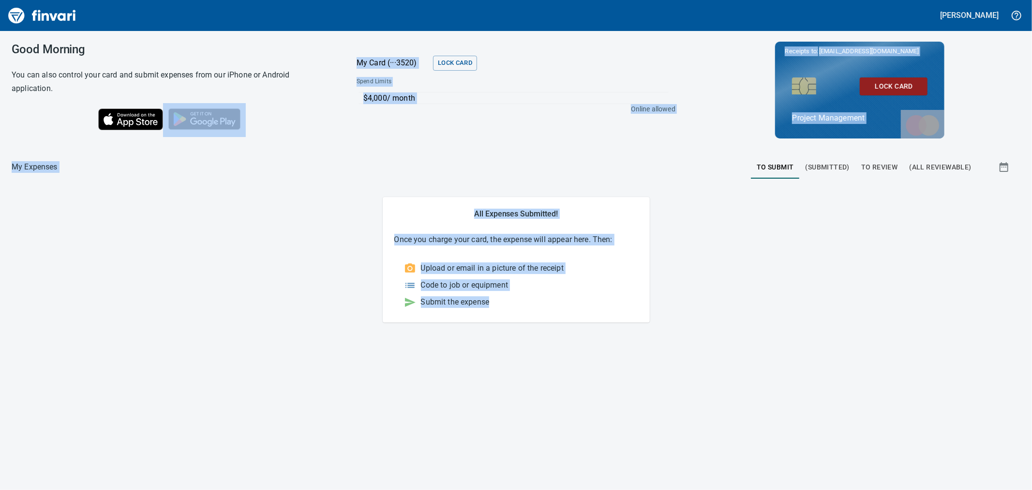
drag, startPoint x: 790, startPoint y: 365, endPoint x: 364, endPoint y: 237, distance: 444.6
click at [281, 158] on div "Good Morning You can also control your card and submit expenses from our iPhone…" at bounding box center [516, 260] width 1032 height 459
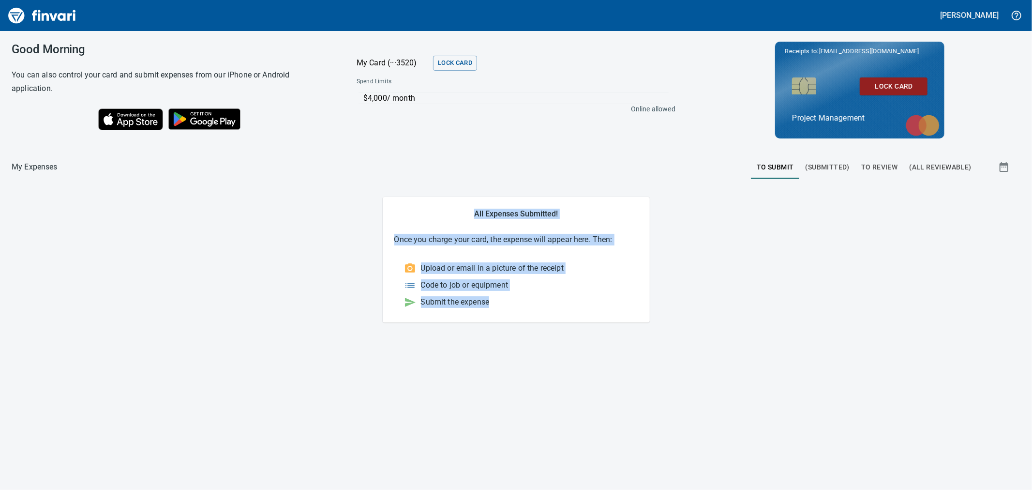
click at [365, 241] on main "All Expenses Submitted! Once you charge your card, the expense will appear here…" at bounding box center [516, 259] width 1009 height 125
drag, startPoint x: 799, startPoint y: 348, endPoint x: 384, endPoint y: 210, distance: 437.0
click at [384, 210] on div "Good Morning You can also control your card and submit expenses from our iPhone…" at bounding box center [516, 260] width 1032 height 459
drag, startPoint x: 244, startPoint y: 220, endPoint x: 668, endPoint y: 366, distance: 448.4
click at [244, 221] on main "All Expenses Submitted! Once you charge your card, the expense will appear here…" at bounding box center [516, 259] width 1009 height 125
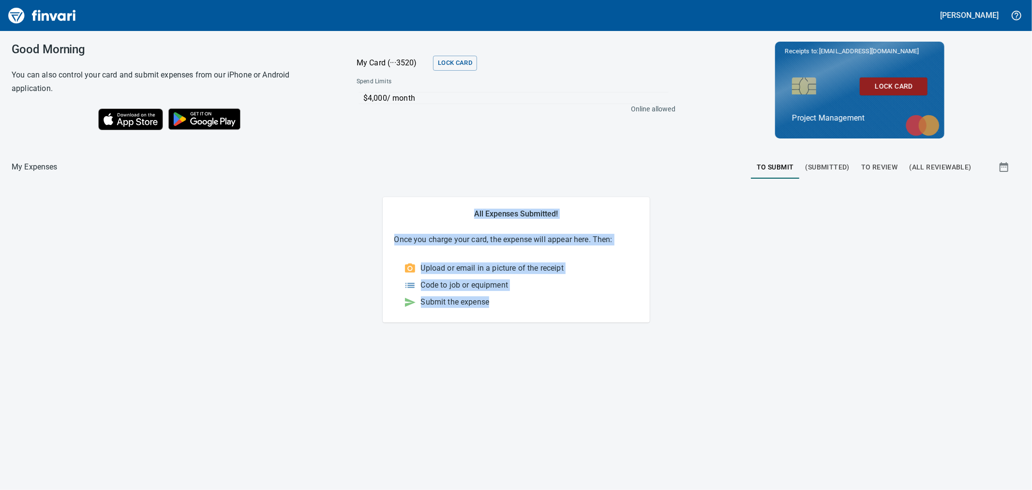
click at [704, 360] on div "Good Morning You can also control your card and submit expenses from our iPhone…" at bounding box center [516, 260] width 1032 height 459
click at [716, 365] on div "Good Morning You can also control your card and submit expenses from our iPhone…" at bounding box center [516, 260] width 1032 height 459
drag, startPoint x: 700, startPoint y: 359, endPoint x: 334, endPoint y: 201, distance: 398.6
click at [334, 201] on div "Good Morning You can also control your card and submit expenses from our iPhone…" at bounding box center [516, 260] width 1032 height 459
click at [355, 199] on main "All Expenses Submitted! Once you charge your card, the expense will appear here…" at bounding box center [516, 259] width 1009 height 125
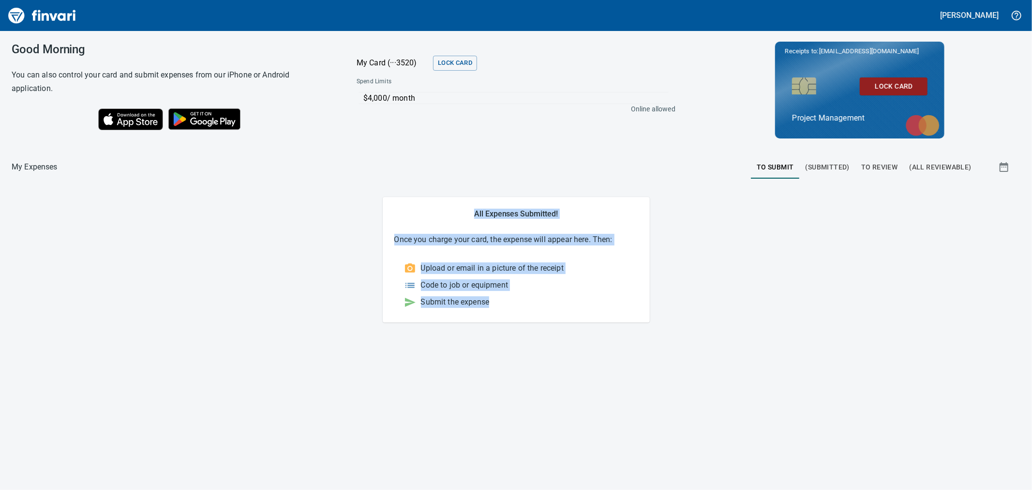
drag, startPoint x: 351, startPoint y: 201, endPoint x: 743, endPoint y: 328, distance: 411.5
click at [743, 328] on div "Good Morning You can also control your card and submit expenses from our iPhone…" at bounding box center [516, 260] width 1032 height 459
click at [697, 347] on div "Good Morning You can also control your card and submit expenses from our iPhone…" at bounding box center [516, 260] width 1032 height 459
drag, startPoint x: 702, startPoint y: 350, endPoint x: 312, endPoint y: 203, distance: 416.4
click at [312, 203] on div "Good Morning You can also control your card and submit expenses from our iPhone…" at bounding box center [516, 260] width 1032 height 459
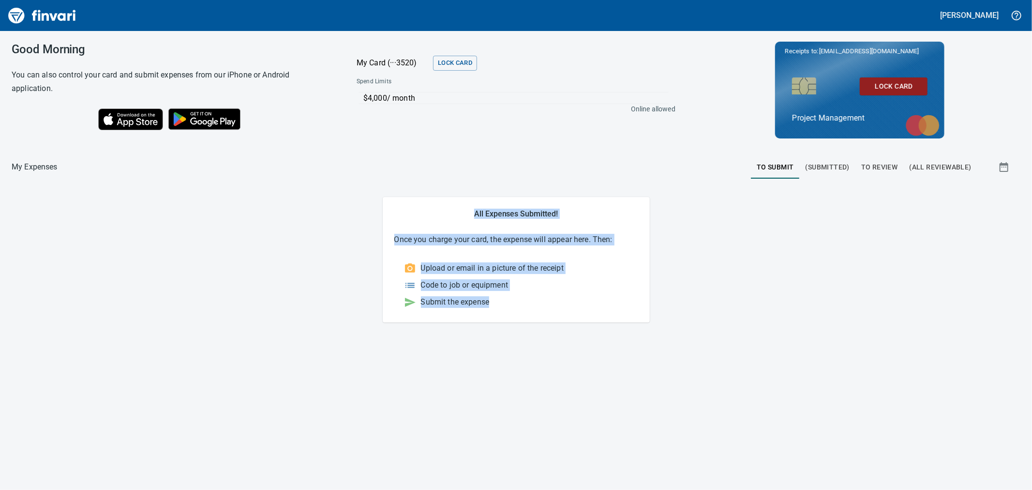
click at [310, 205] on main "All Expenses Submitted! Once you charge your card, the expense will appear here…" at bounding box center [516, 259] width 1009 height 125
click at [310, 220] on main "All Expenses Submitted! Once you charge your card, the expense will appear here…" at bounding box center [516, 259] width 1009 height 125
